Goal: Information Seeking & Learning: Find specific page/section

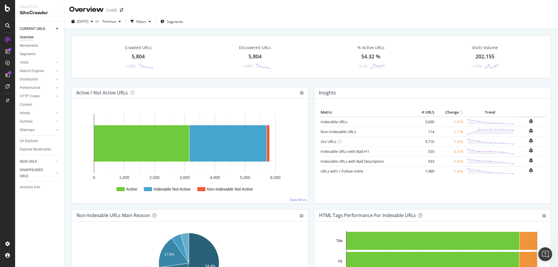
click at [33, 142] on div "Url Explorer" at bounding box center [29, 141] width 18 height 6
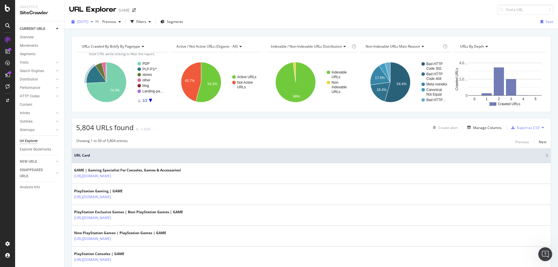
click at [88, 21] on span "[DATE]" at bounding box center [82, 21] width 11 height 5
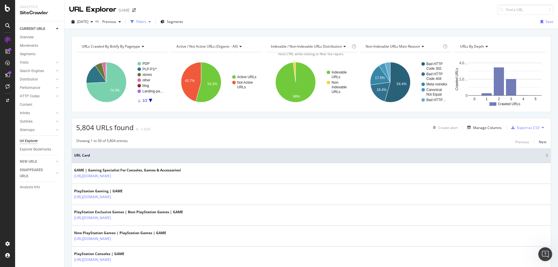
click at [136, 21] on div "button" at bounding box center [132, 22] width 8 height 8
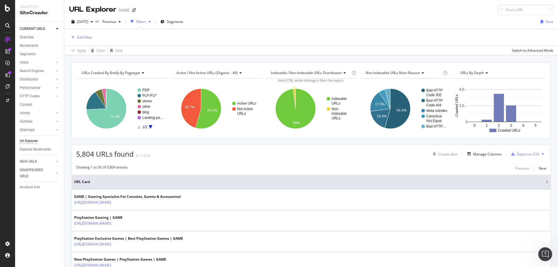
click at [87, 34] on div "Add Filter" at bounding box center [80, 37] width 23 height 7
click at [87, 35] on div "Add Filter" at bounding box center [84, 37] width 15 height 5
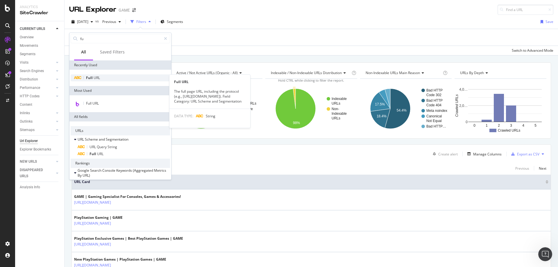
type input "fu"
click at [103, 75] on div "Full URL" at bounding box center [120, 77] width 99 height 7
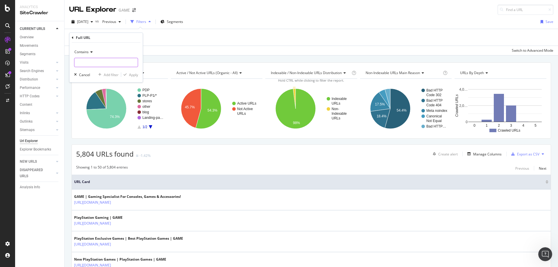
click at [91, 60] on input "text" at bounding box center [105, 62] width 63 height 9
type input "console"
click at [130, 76] on div "Apply" at bounding box center [133, 74] width 9 height 5
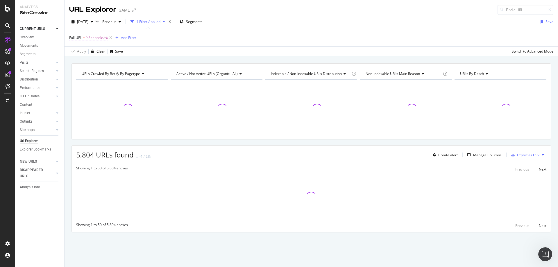
click at [104, 39] on span "^.*console.*$" at bounding box center [97, 38] width 22 height 8
click at [113, 75] on div "Add filter" at bounding box center [111, 74] width 15 height 5
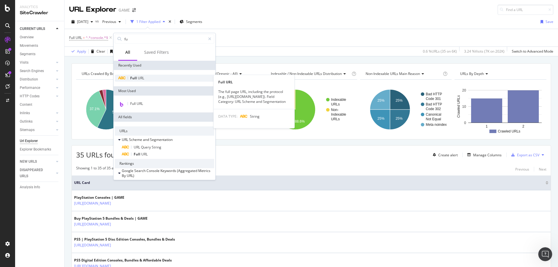
click at [144, 80] on div "Full URL" at bounding box center [164, 78] width 99 height 7
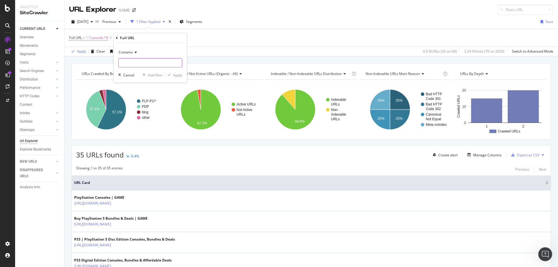
click at [133, 63] on input "text" at bounding box center [150, 62] width 63 height 9
type input "ps5"
click at [179, 76] on div "Apply" at bounding box center [177, 75] width 9 height 5
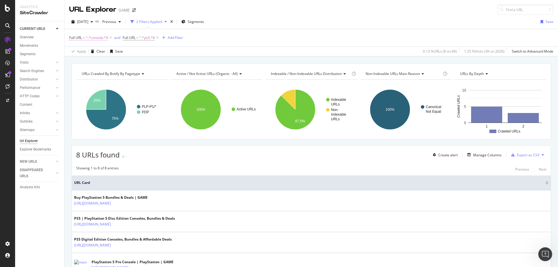
click at [103, 40] on span "^.*console.*$" at bounding box center [97, 38] width 22 height 8
click at [90, 75] on div "Cancel" at bounding box center [84, 74] width 11 height 5
click at [100, 40] on span "^.*console.*$" at bounding box center [97, 38] width 22 height 8
click at [84, 75] on div "Cancel" at bounding box center [84, 74] width 11 height 5
click at [104, 40] on span "^.*console.*$" at bounding box center [97, 38] width 22 height 8
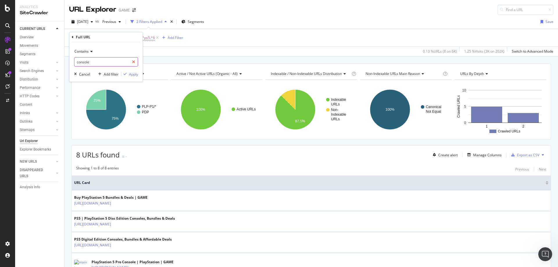
click at [132, 61] on icon at bounding box center [133, 62] width 3 height 4
click at [177, 49] on div "Apply Clear Save 0.13 % URLs ( 8 on 6K ) 1.25 % Visits ( 3K on 202K ) Switch to…" at bounding box center [312, 52] width 494 height 10
click at [158, 38] on icon at bounding box center [157, 38] width 5 height 6
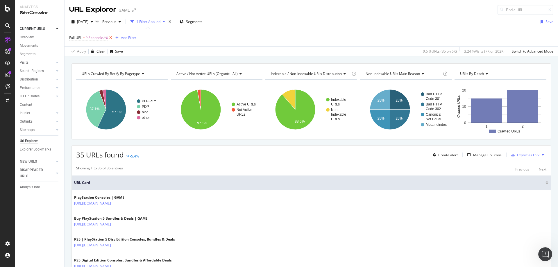
click at [110, 38] on icon at bounding box center [110, 38] width 5 height 6
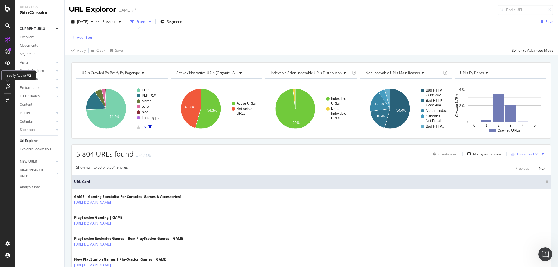
click at [8, 82] on div at bounding box center [7, 86] width 9 height 9
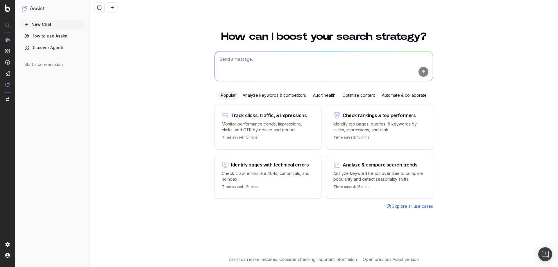
click at [242, 57] on textarea at bounding box center [324, 66] width 218 height 30
type textarea "I want a list of [DOMAIN_NAME] URLs that include consoles and ps5 within the URL"
click at [426, 69] on button "submit" at bounding box center [424, 72] width 10 height 10
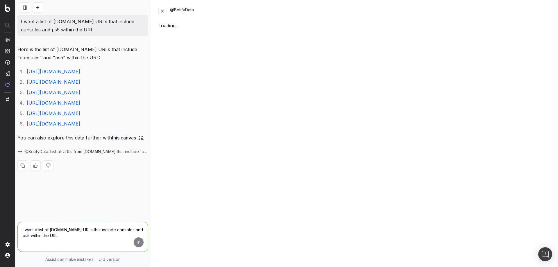
scroll to position [14, 0]
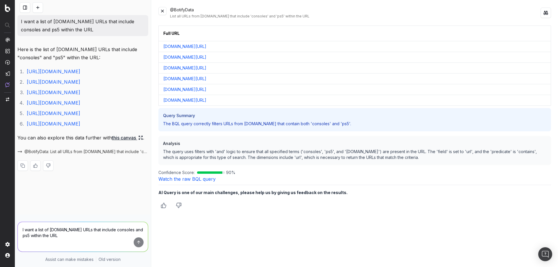
click at [88, 230] on textarea "I want a list of [DOMAIN_NAME] URLs that include consoles and ps5 within the URL" at bounding box center [83, 237] width 130 height 30
type textarea "I want a list of urls that includes either console or ps5"
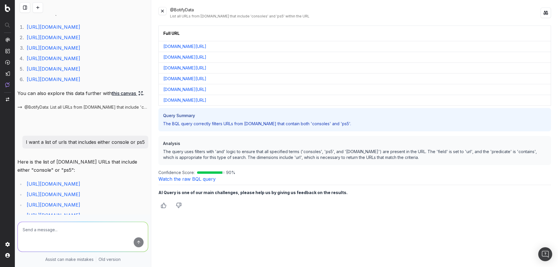
scroll to position [218, 0]
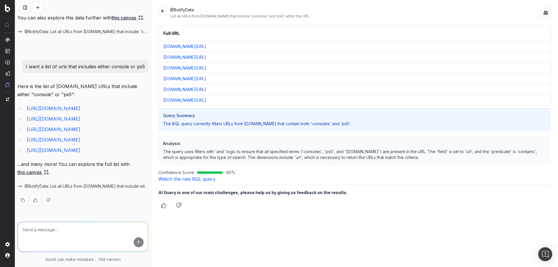
click at [38, 173] on link "this canvas" at bounding box center [32, 172] width 31 height 8
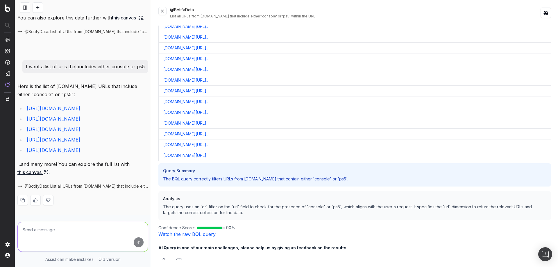
scroll to position [851, 0]
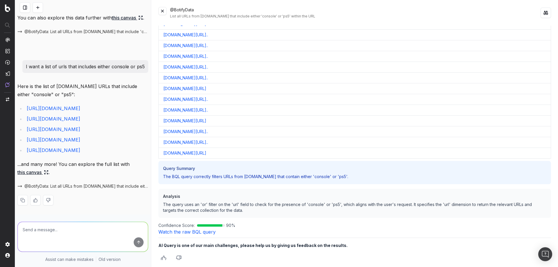
click at [68, 234] on textarea at bounding box center [83, 237] width 130 height 30
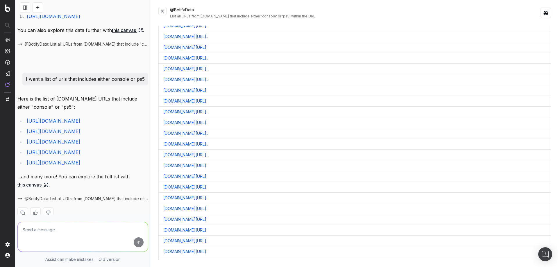
scroll to position [101, 0]
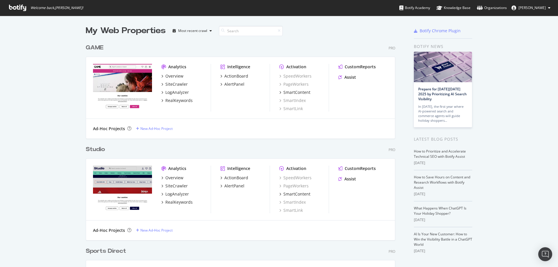
scroll to position [462, 310]
click at [175, 84] on div "SiteCrawler" at bounding box center [176, 84] width 22 height 6
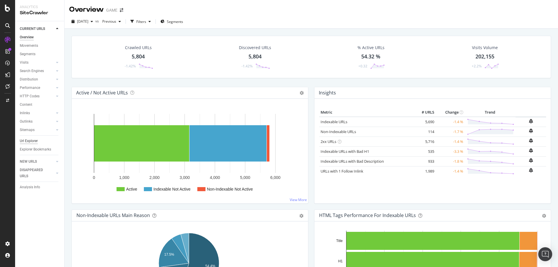
click at [33, 142] on div "Url Explorer" at bounding box center [29, 141] width 18 height 6
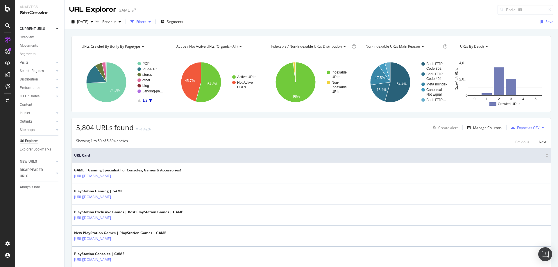
click at [146, 24] on div "Filters" at bounding box center [141, 21] width 10 height 5
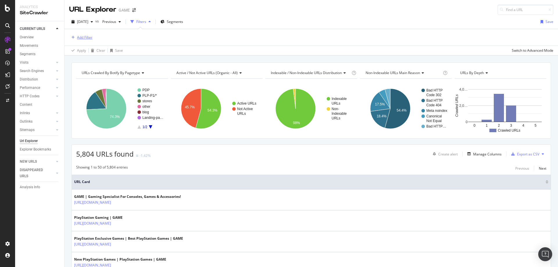
click at [92, 39] on div "Add Filter" at bounding box center [84, 37] width 15 height 5
type input "p"
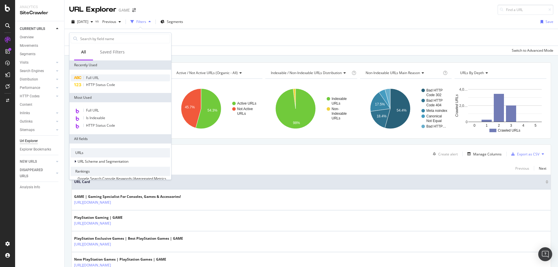
click at [98, 80] on span "Full URL" at bounding box center [92, 77] width 13 height 5
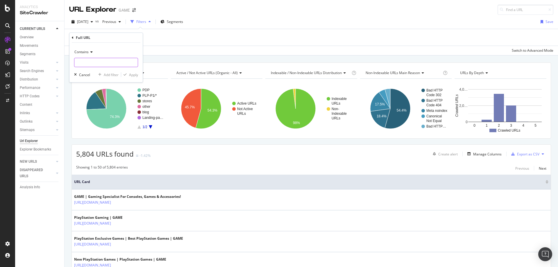
click at [97, 60] on input "text" at bounding box center [105, 62] width 63 height 9
click at [86, 55] on div "Contains" at bounding box center [106, 51] width 64 height 9
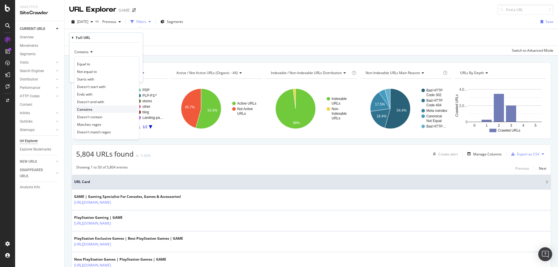
click at [93, 107] on div "Contains" at bounding box center [107, 110] width 62 height 8
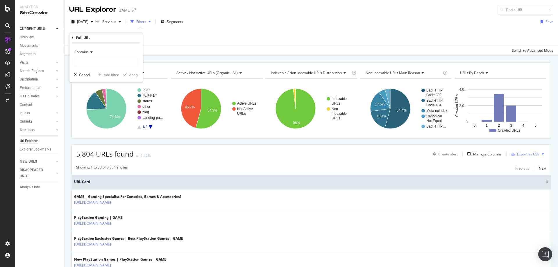
click at [96, 55] on div "Contains" at bounding box center [106, 51] width 64 height 9
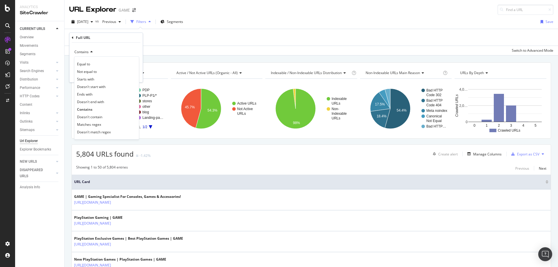
click at [110, 53] on div "Contains" at bounding box center [106, 51] width 64 height 9
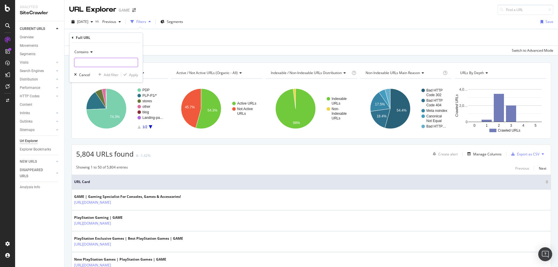
click at [103, 63] on input "text" at bounding box center [105, 62] width 63 height 9
type input "ps5"
click at [113, 76] on div "Add filter" at bounding box center [111, 74] width 15 height 5
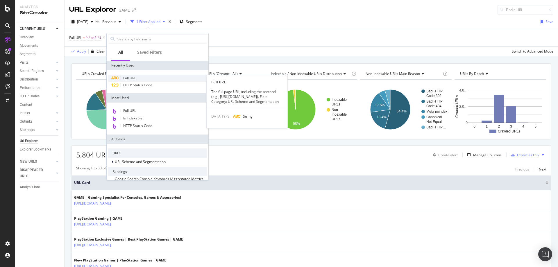
click at [131, 76] on span "Full URL" at bounding box center [129, 78] width 13 height 5
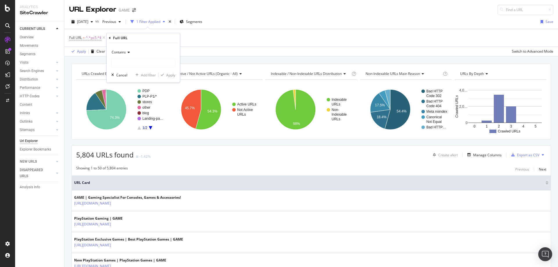
click at [127, 56] on div "Contains" at bounding box center [143, 52] width 64 height 9
click at [110, 38] on icon "button" at bounding box center [110, 37] width 3 height 3
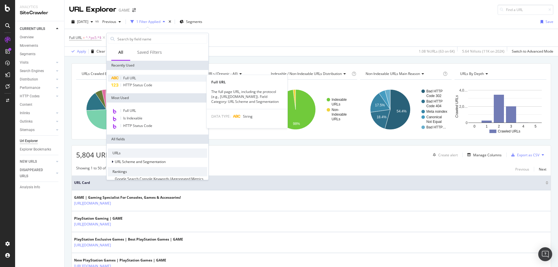
click at [133, 76] on span "Full URL" at bounding box center [129, 78] width 13 height 5
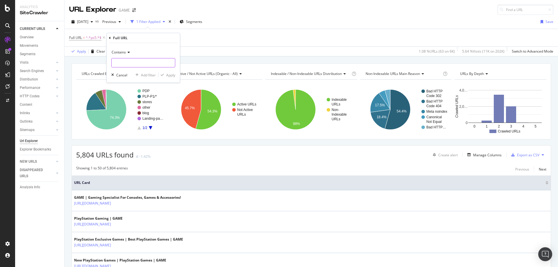
click at [130, 66] on input "text" at bounding box center [143, 62] width 63 height 9
click at [126, 74] on div "Cancel" at bounding box center [121, 75] width 11 height 5
click at [82, 51] on div "Apply" at bounding box center [81, 51] width 9 height 5
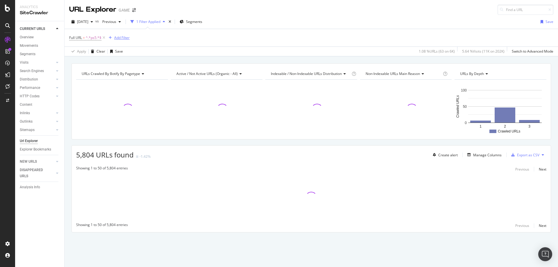
click at [107, 40] on div "Add Filter" at bounding box center [117, 38] width 23 height 6
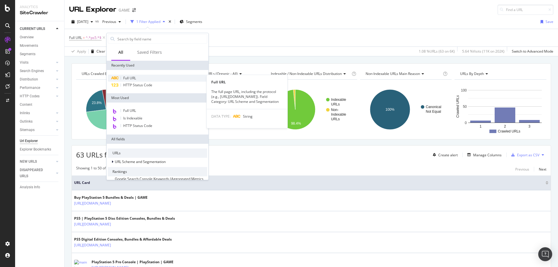
click at [136, 76] on span "Full URL" at bounding box center [129, 78] width 13 height 5
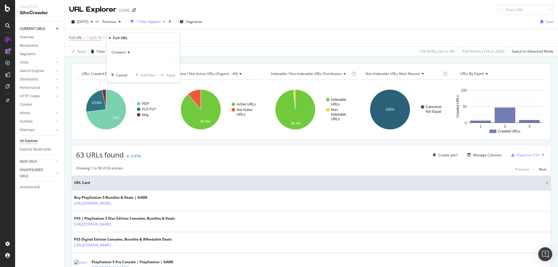
click at [128, 56] on div "Contains" at bounding box center [143, 52] width 64 height 9
click at [98, 39] on span "^.*ps5.*$" at bounding box center [94, 38] width 16 height 8
click at [164, 52] on div "Apply Clear Save 1.08 % URLs ( 63 on 6K ) 5.64 % Visits ( 11K on 202K ) Switch …" at bounding box center [312, 52] width 494 height 10
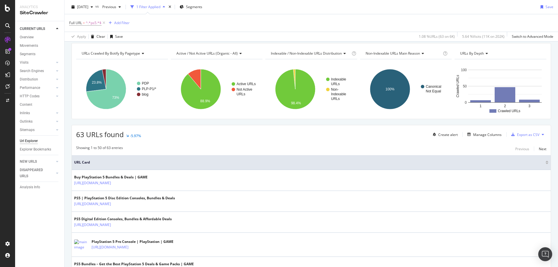
scroll to position [29, 0]
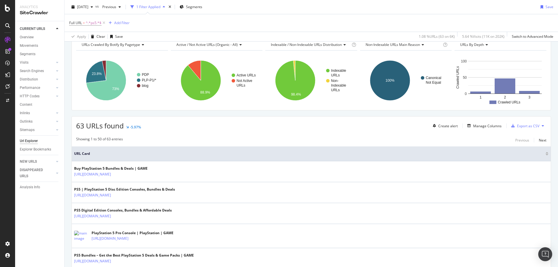
click at [125, 27] on div "Full URL = ^.*ps5.*$ Add Filter" at bounding box center [99, 23] width 60 height 8
